Goal: Transaction & Acquisition: Book appointment/travel/reservation

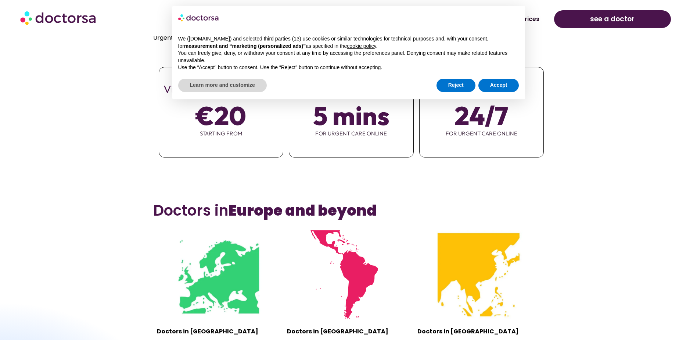
scroll to position [331, 0]
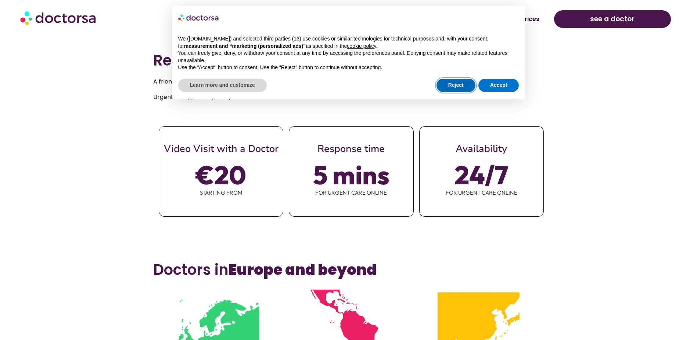
click at [461, 85] on button "Reject" at bounding box center [456, 85] width 39 height 13
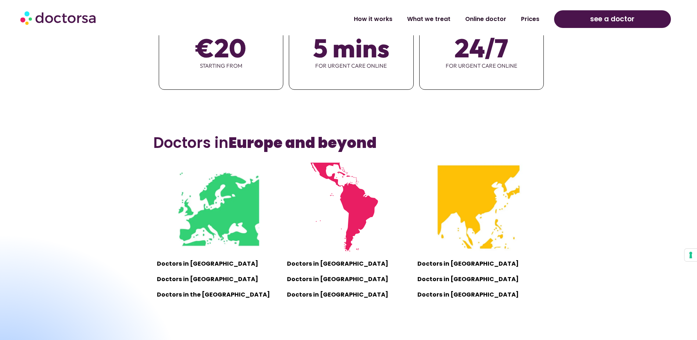
scroll to position [515, 0]
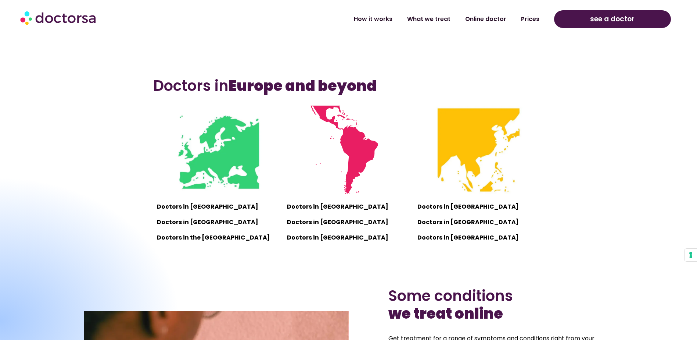
click at [180, 208] on div at bounding box center [0, 320] width 362 height 289
click at [181, 204] on div at bounding box center [0, 320] width 362 height 289
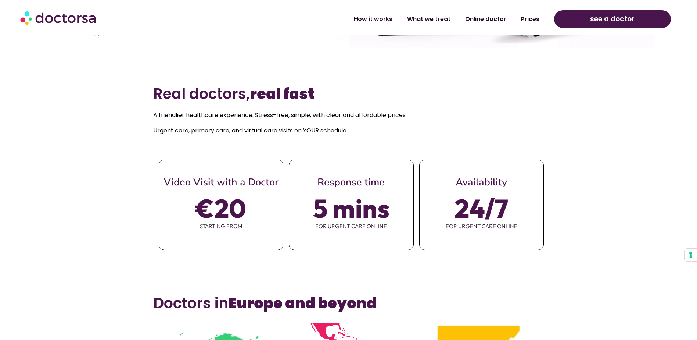
scroll to position [257, 0]
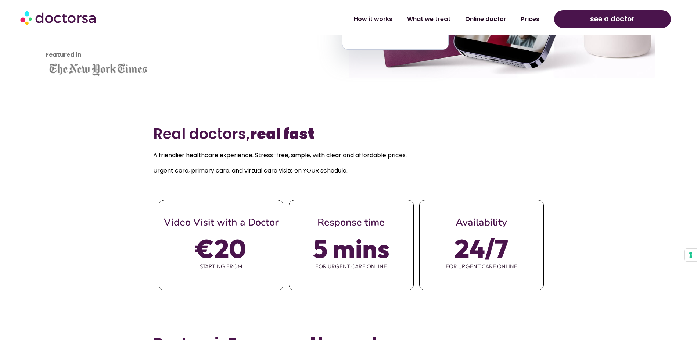
drag, startPoint x: 195, startPoint y: 256, endPoint x: 239, endPoint y: 251, distance: 43.6
click at [239, 251] on div "€20 starting from" at bounding box center [221, 256] width 124 height 54
drag, startPoint x: 239, startPoint y: 251, endPoint x: 222, endPoint y: 256, distance: 17.7
click at [222, 256] on span "€20" at bounding box center [221, 248] width 50 height 21
drag, startPoint x: 194, startPoint y: 247, endPoint x: 213, endPoint y: 248, distance: 18.8
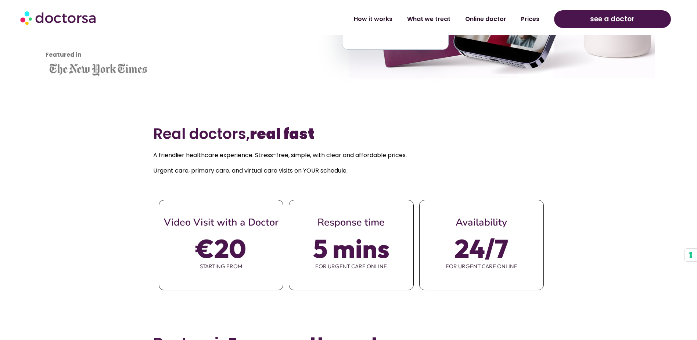
click at [213, 248] on div "€20 starting from" at bounding box center [221, 256] width 124 height 54
click at [213, 248] on span "€20" at bounding box center [221, 248] width 50 height 21
